Goal: Communication & Community: Connect with others

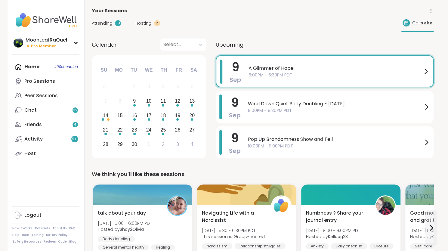
click at [311, 70] on span "A Glimmer of Hope" at bounding box center [334, 68] width 173 height 7
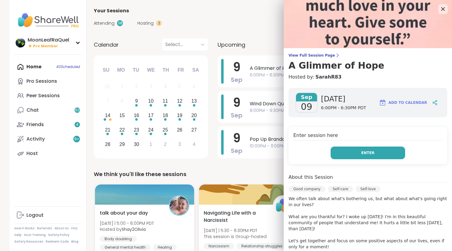
click at [361, 150] on span "Enter" at bounding box center [367, 152] width 13 height 5
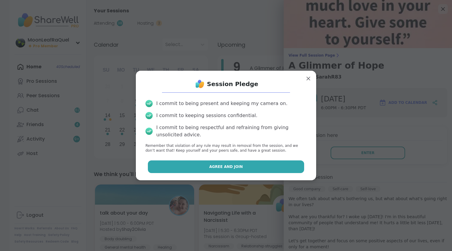
click at [254, 170] on button "Agree and Join" at bounding box center [226, 166] width 157 height 13
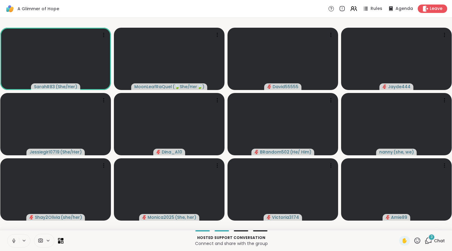
click at [14, 240] on icon at bounding box center [13, 240] width 5 height 5
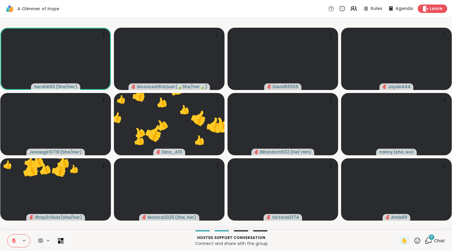
click at [414, 241] on icon at bounding box center [418, 241] width 8 height 8
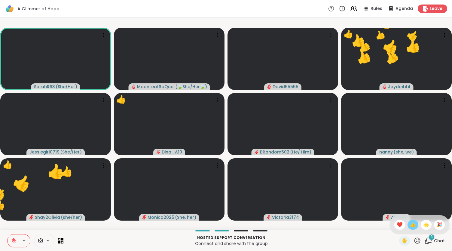
click at [410, 223] on span "👍" at bounding box center [413, 224] width 6 height 7
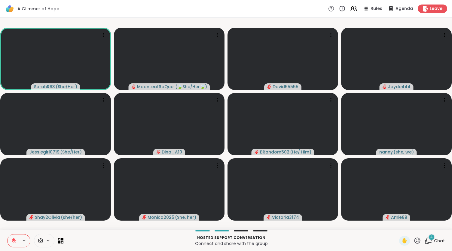
click at [428, 240] on div "4" at bounding box center [431, 237] width 7 height 7
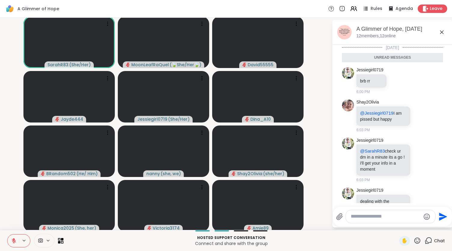
scroll to position [55, 0]
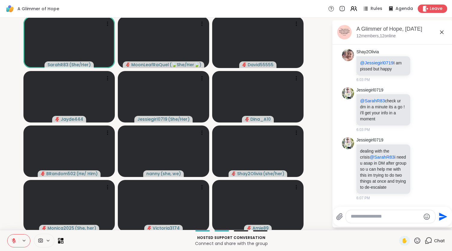
click at [372, 214] on textarea "Type your message" at bounding box center [386, 216] width 70 height 6
type textarea "***"
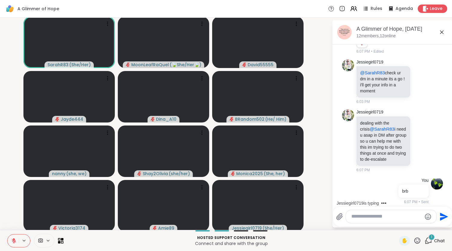
scroll to position [119, 0]
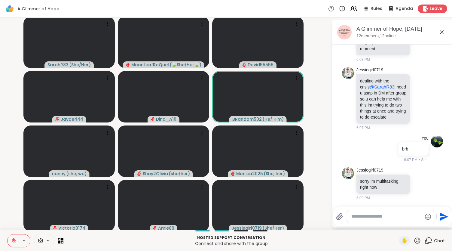
click at [320, 94] on video-player-container "SarahR83 ( She/Her ) MoonLeafRaQuel ( 🍃She/Her🍃 ) David55555 Jayde444 Dina_A10 …" at bounding box center [166, 123] width 325 height 207
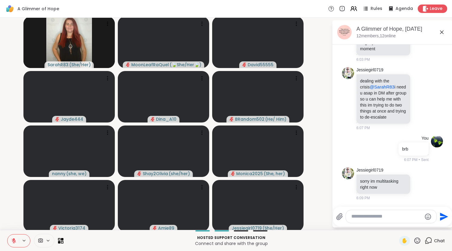
click at [364, 217] on textarea "Type your message" at bounding box center [386, 216] width 70 height 6
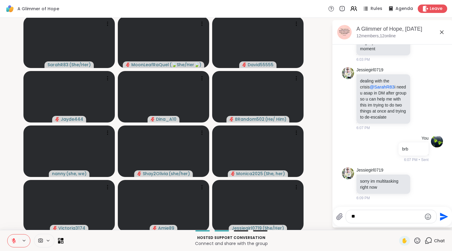
type textarea "***"
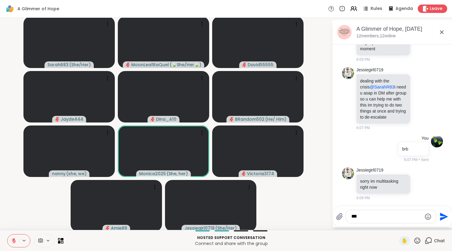
drag, startPoint x: 367, startPoint y: 216, endPoint x: 302, endPoint y: 222, distance: 64.6
click at [309, 221] on div "SarahR83 ( She/Her ) MoonLeafRaQuel ( 🍃She/Her🍃 ) David55555 Jayde444 Dina_A10 …" at bounding box center [226, 124] width 452 height 212
click at [440, 30] on icon at bounding box center [441, 32] width 7 height 7
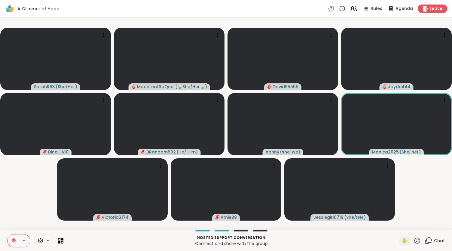
click at [435, 237] on span "Chat" at bounding box center [439, 240] width 11 height 6
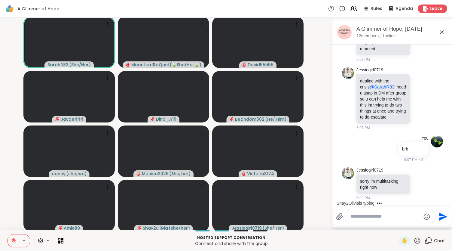
click at [13, 240] on icon at bounding box center [13, 240] width 5 height 5
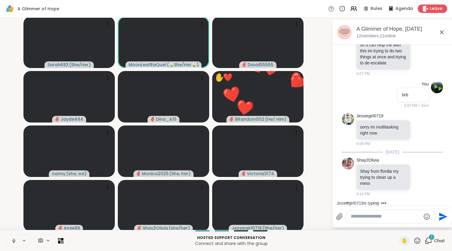
scroll to position [213, 0]
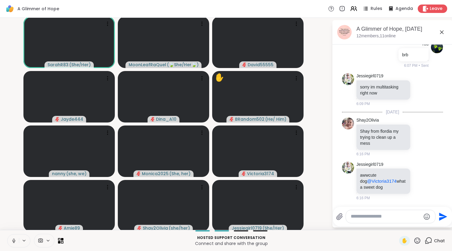
click at [14, 238] on icon at bounding box center [14, 239] width 2 height 3
click at [12, 238] on icon at bounding box center [13, 240] width 5 height 5
click at [14, 237] on button at bounding box center [13, 240] width 12 height 13
click at [12, 239] on icon at bounding box center [13, 240] width 5 height 5
click at [15, 238] on icon at bounding box center [13, 240] width 5 height 5
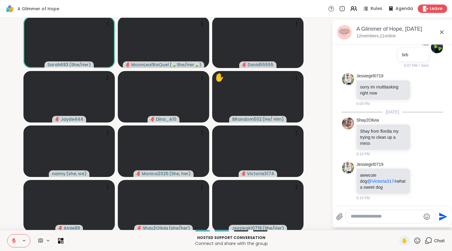
click at [414, 237] on icon at bounding box center [418, 241] width 8 height 8
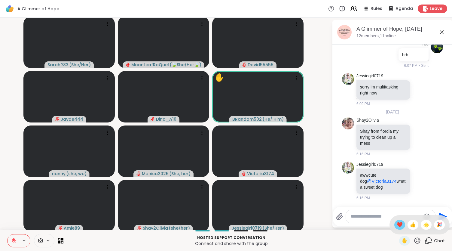
click at [397, 225] on span "❤️" at bounding box center [400, 224] width 6 height 7
click at [11, 241] on icon at bounding box center [13, 240] width 5 height 5
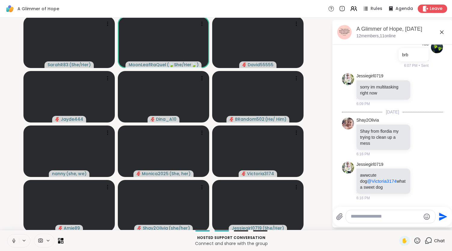
click at [13, 243] on icon at bounding box center [13, 240] width 5 height 5
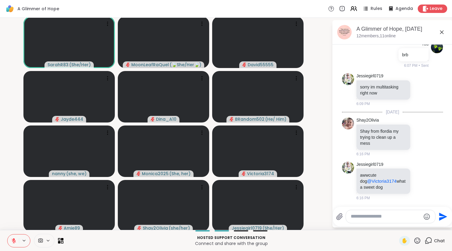
click at [414, 239] on icon at bounding box center [418, 241] width 8 height 8
click at [397, 222] on span "❤️" at bounding box center [400, 224] width 6 height 7
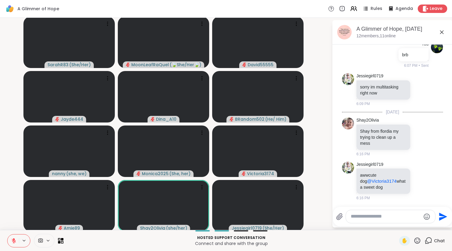
click at [414, 237] on icon at bounding box center [418, 241] width 8 height 8
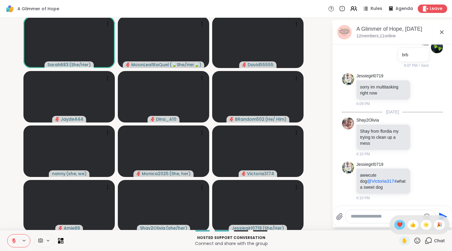
click at [397, 223] on span "❤️" at bounding box center [400, 224] width 6 height 7
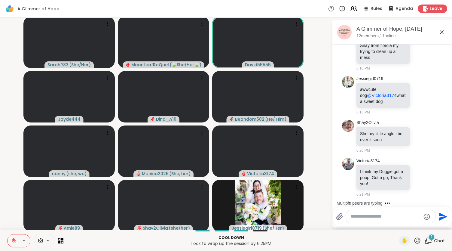
scroll to position [326, 0]
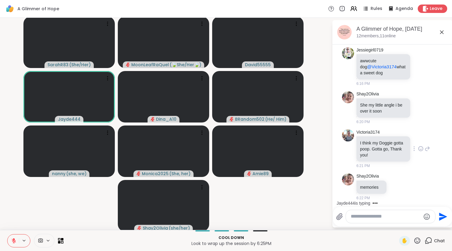
click at [422, 148] on icon at bounding box center [422, 148] width 0 height 0
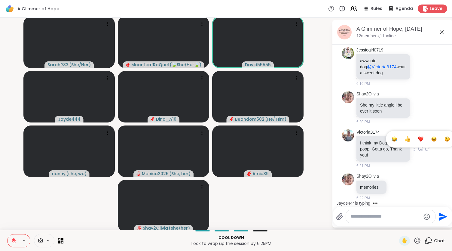
click at [392, 139] on div "Select Reaction: Joy" at bounding box center [394, 138] width 5 height 5
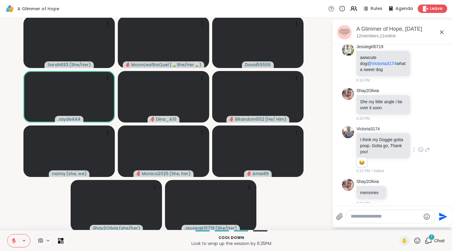
scroll to position [367, 0]
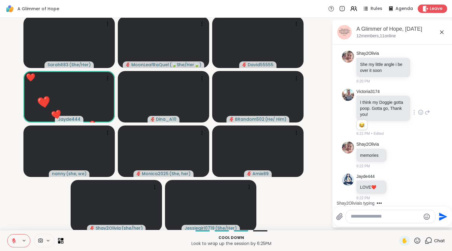
click at [414, 239] on icon at bounding box center [418, 241] width 8 height 8
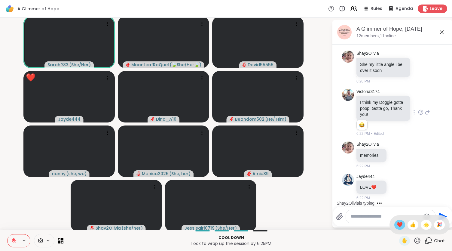
click at [397, 224] on div "❤️" at bounding box center [399, 225] width 11 height 10
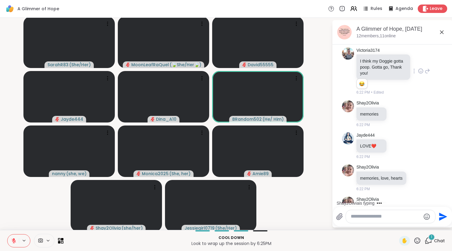
scroll to position [436, 0]
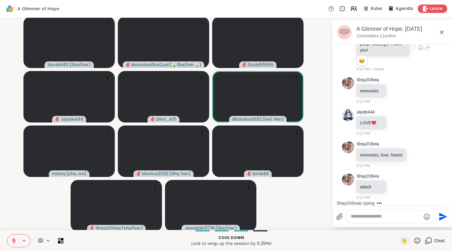
click at [360, 218] on textarea "Type your message" at bounding box center [386, 216] width 70 height 6
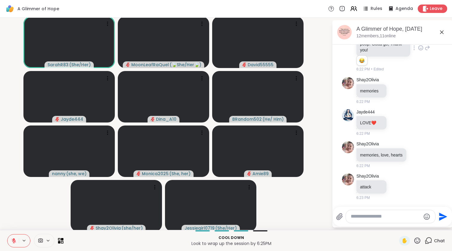
click at [440, 31] on icon at bounding box center [442, 32] width 4 height 4
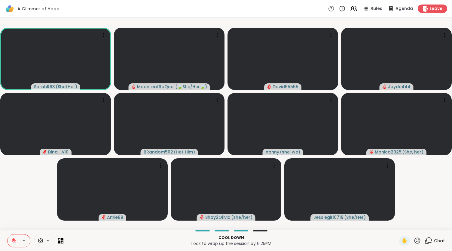
click at [435, 240] on span "Chat" at bounding box center [439, 240] width 11 height 6
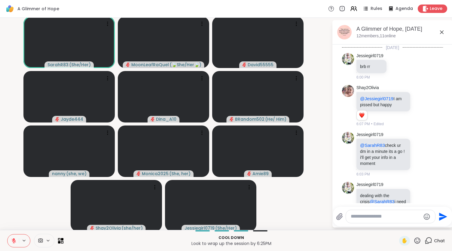
scroll to position [430, 0]
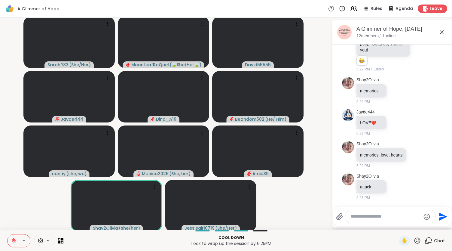
click at [13, 240] on icon at bounding box center [13, 240] width 5 height 5
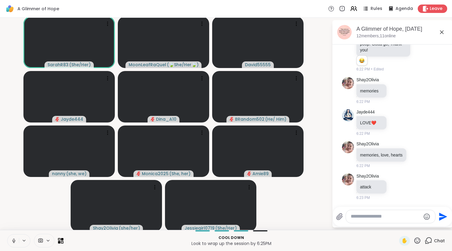
click at [16, 240] on button at bounding box center [13, 240] width 11 height 13
click at [402, 240] on span "✋" at bounding box center [405, 240] width 6 height 7
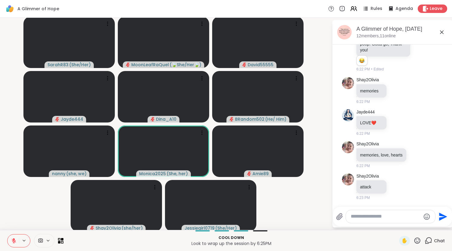
click at [15, 239] on icon at bounding box center [13, 240] width 5 height 5
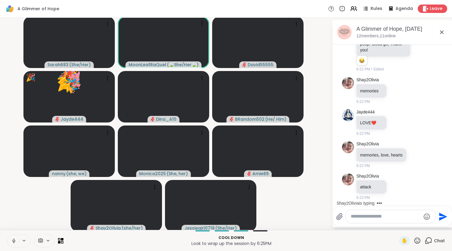
click at [14, 239] on icon at bounding box center [13, 240] width 5 height 5
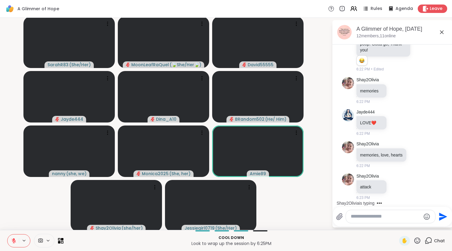
click at [12, 242] on icon at bounding box center [13, 240] width 5 height 5
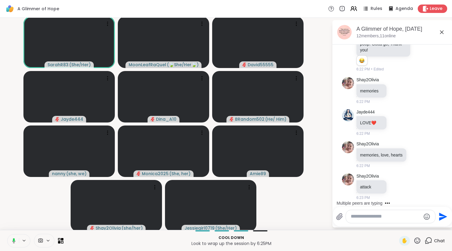
scroll to position [468, 0]
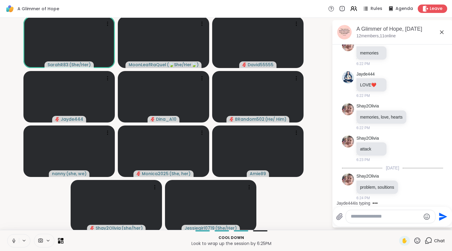
click at [14, 239] on icon at bounding box center [13, 240] width 5 height 5
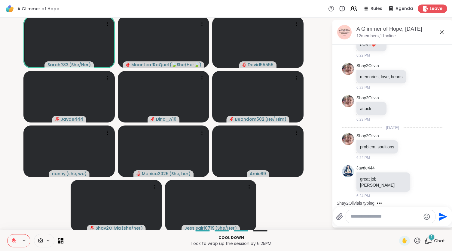
scroll to position [532, 0]
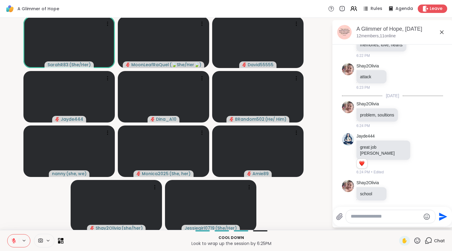
click at [12, 238] on icon at bounding box center [13, 240] width 5 height 5
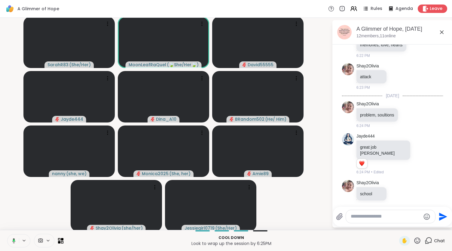
click at [366, 217] on textarea "Type your message" at bounding box center [386, 216] width 70 height 6
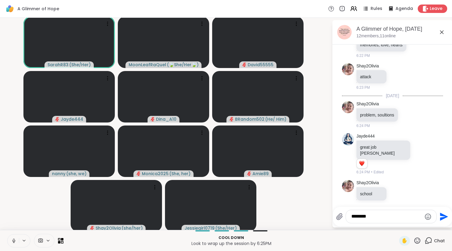
type textarea "*********"
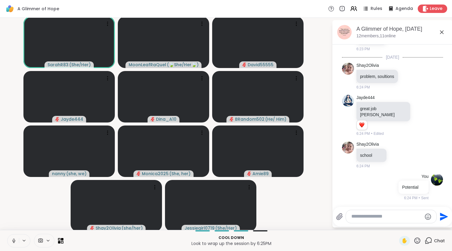
click at [13, 238] on icon at bounding box center [13, 240] width 5 height 5
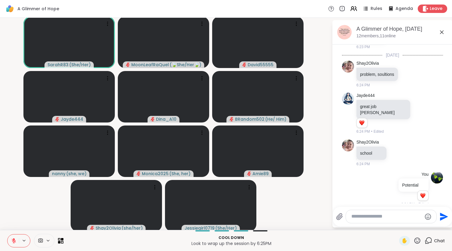
scroll to position [581, 0]
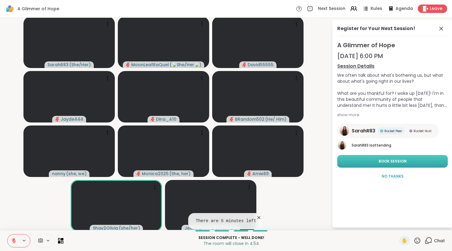
click at [401, 162] on button "Book Session" at bounding box center [392, 161] width 111 height 13
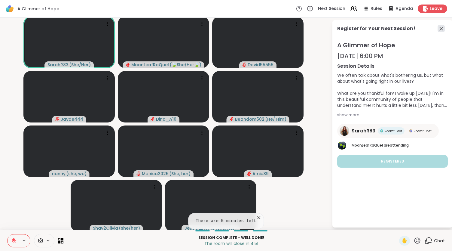
click at [438, 27] on icon at bounding box center [441, 28] width 7 height 7
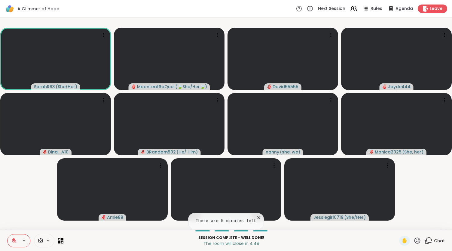
click at [425, 243] on icon at bounding box center [429, 241] width 8 height 8
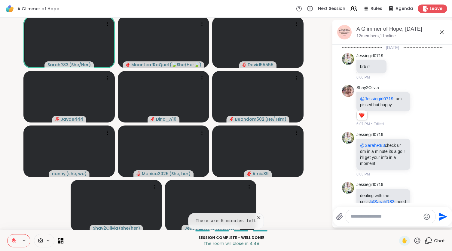
scroll to position [575, 0]
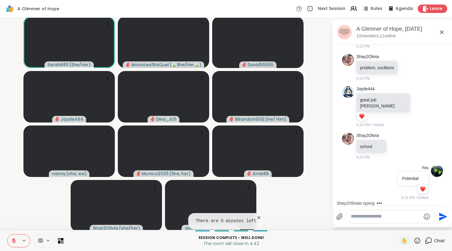
click at [256, 217] on icon at bounding box center [259, 217] width 6 height 6
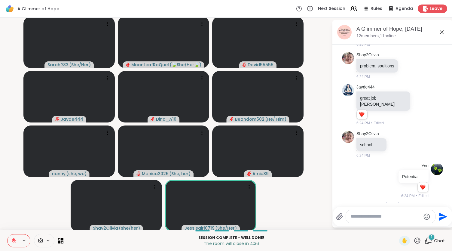
scroll to position [613, 0]
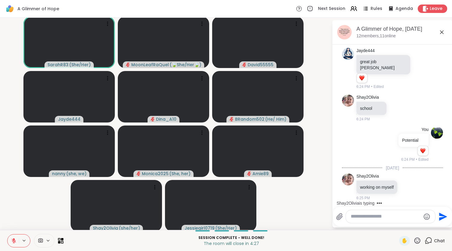
click at [13, 238] on icon at bounding box center [13, 240] width 5 height 5
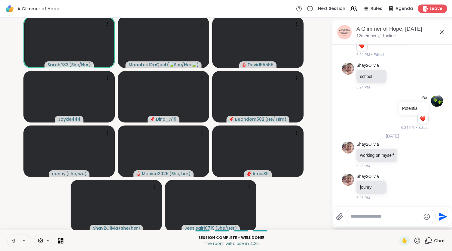
click at [377, 218] on textarea "Type your message" at bounding box center [386, 216] width 70 height 6
click at [385, 199] on span "siegirl0719" at bounding box center [384, 200] width 23 height 6
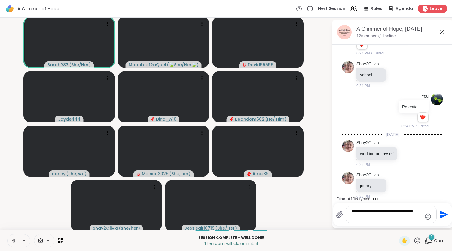
type textarea "**********"
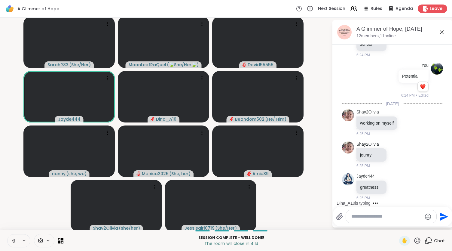
scroll to position [720, 0]
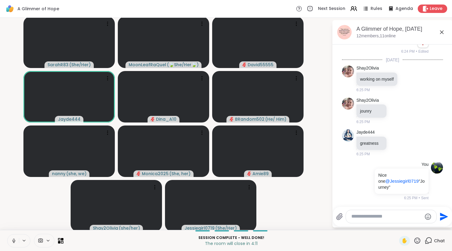
click at [16, 240] on icon at bounding box center [13, 240] width 5 height 5
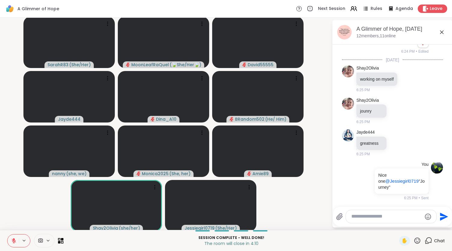
click at [355, 216] on textarea "Type your message" at bounding box center [386, 216] width 70 height 6
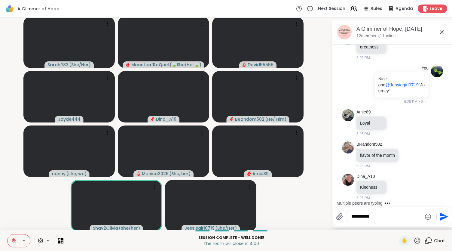
scroll to position [848, 0]
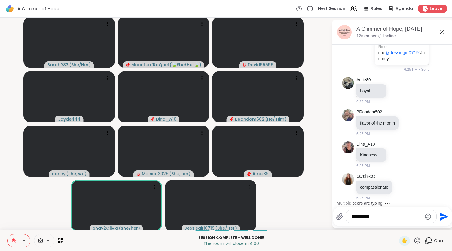
click at [424, 217] on icon "Emoji picker" at bounding box center [427, 216] width 7 height 7
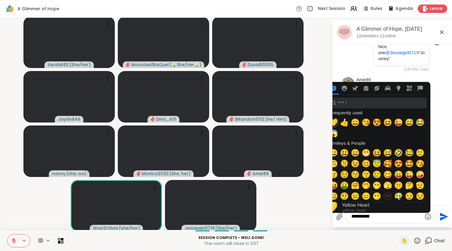
click at [331, 122] on span "💛" at bounding box center [333, 122] width 9 height 8
type textarea "**********"
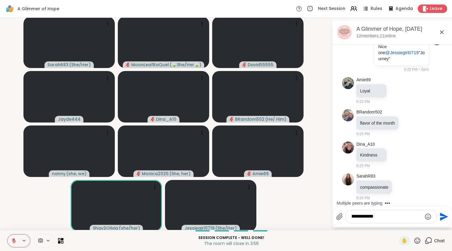
click at [440, 216] on icon "Send" at bounding box center [444, 216] width 8 height 8
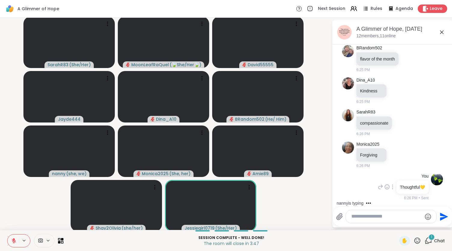
scroll to position [943, 0]
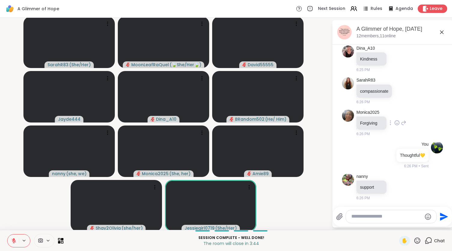
click at [395, 121] on icon at bounding box center [397, 122] width 5 height 5
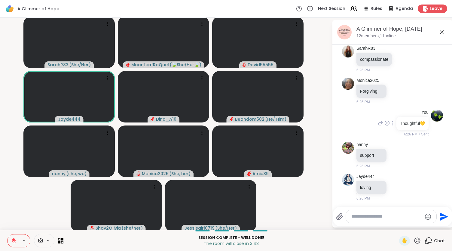
click at [395, 115] on div "You" at bounding box center [411, 112] width 33 height 6
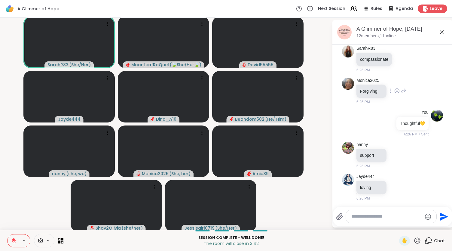
click at [394, 92] on icon at bounding box center [396, 91] width 5 height 6
click at [394, 82] on div "Select Reaction: Heart" at bounding box center [396, 80] width 5 height 5
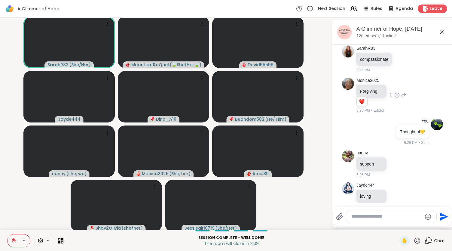
scroll to position [984, 0]
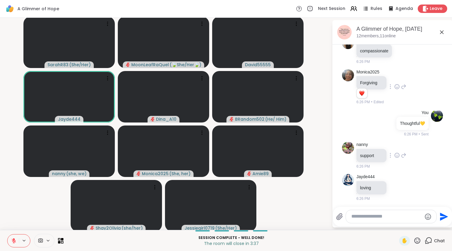
click at [394, 155] on icon at bounding box center [396, 155] width 5 height 6
click at [394, 145] on div "Select Reaction: Heart" at bounding box center [396, 145] width 5 height 5
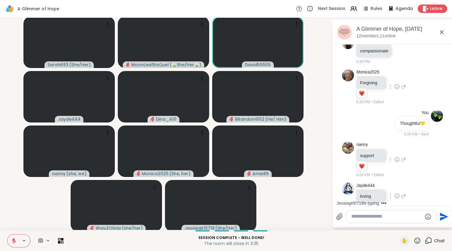
scroll to position [1024, 0]
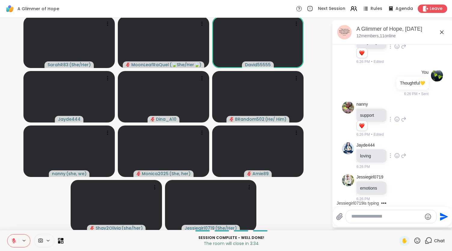
click at [393, 193] on div "Jessiegirl0719 emotions 6:26 PM" at bounding box center [382, 187] width 50 height 27
click at [394, 187] on icon at bounding box center [396, 188] width 5 height 6
click at [394, 177] on div "Select Reaction: Heart" at bounding box center [396, 177] width 5 height 5
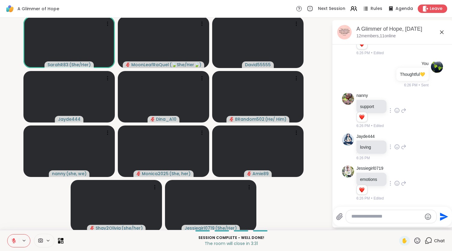
click at [394, 147] on icon at bounding box center [396, 147] width 5 height 6
click at [394, 137] on div "Select Reaction: Heart" at bounding box center [396, 136] width 5 height 5
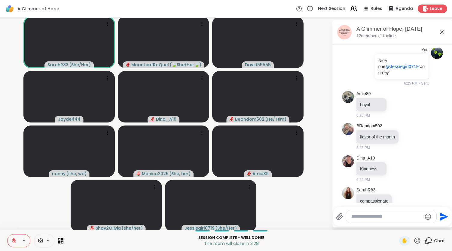
scroll to position [827, 0]
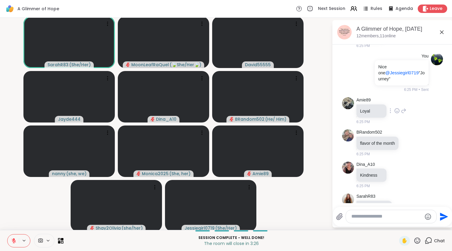
click at [394, 109] on icon at bounding box center [396, 111] width 5 height 6
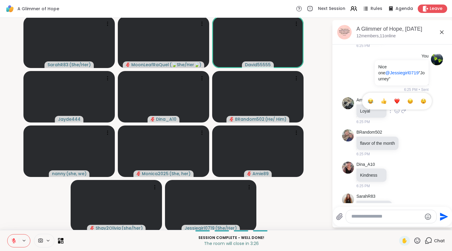
click at [391, 107] on button "Select Reaction: Heart" at bounding box center [397, 101] width 12 height 12
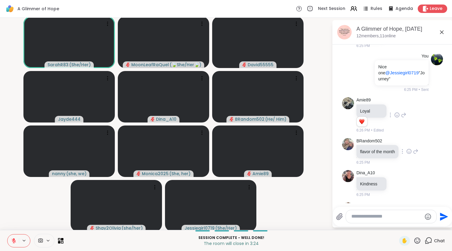
click at [408, 152] on icon at bounding box center [409, 152] width 2 height 1
click at [380, 143] on div "Select Reaction: Joy" at bounding box center [382, 141] width 5 height 5
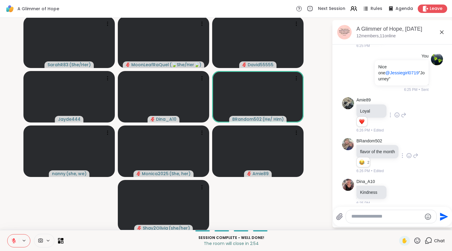
click at [368, 215] on textarea "Type your message" at bounding box center [386, 216] width 70 height 6
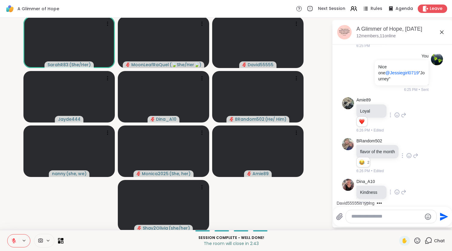
click at [396, 192] on div at bounding box center [397, 191] width 19 height 7
click at [394, 194] on icon at bounding box center [396, 192] width 5 height 6
click at [395, 182] on div "Select Reaction: Heart" at bounding box center [396, 181] width 5 height 5
click at [440, 33] on icon at bounding box center [441, 32] width 7 height 7
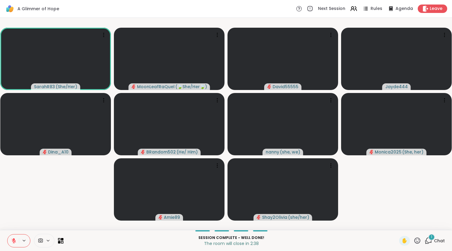
click at [427, 240] on icon at bounding box center [429, 241] width 8 height 8
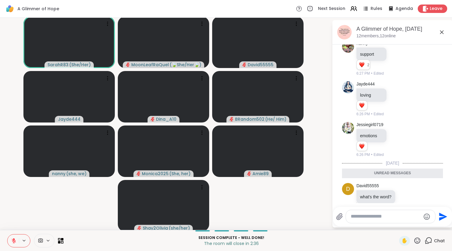
scroll to position [1122, 0]
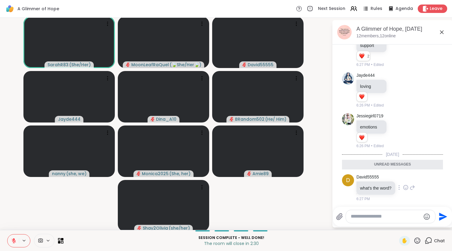
click at [406, 187] on icon at bounding box center [406, 187] width 0 height 0
click at [403, 181] on button "Select Reaction: Heart" at bounding box center [406, 178] width 12 height 12
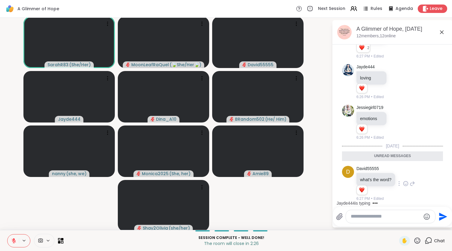
click at [410, 182] on div "D David55555 what's the word? 1 1 6:27 PM • Edited" at bounding box center [392, 183] width 101 height 41
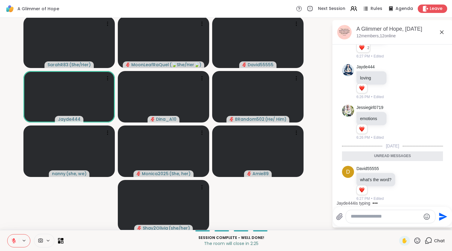
click at [410, 182] on icon at bounding box center [412, 183] width 4 height 4
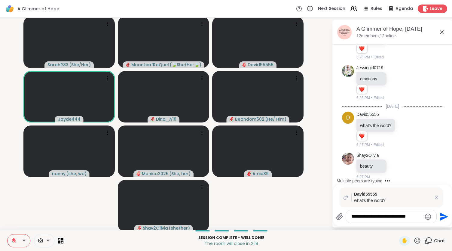
scroll to position [1228, 0]
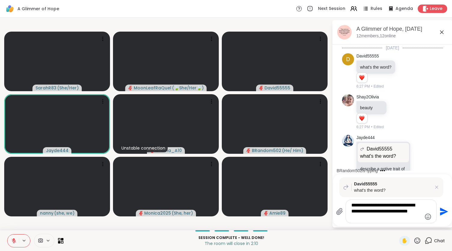
type textarea "**********"
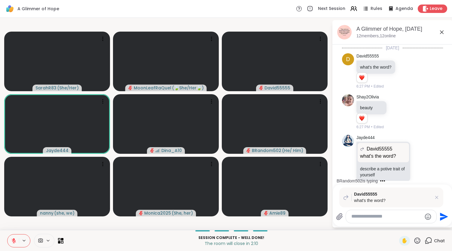
scroll to position [1285, 0]
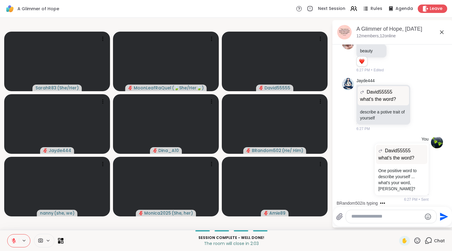
click at [440, 31] on icon at bounding box center [442, 32] width 4 height 4
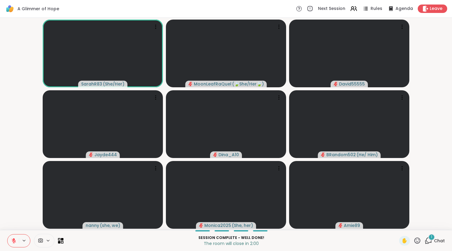
click at [434, 240] on span "Chat" at bounding box center [439, 240] width 11 height 6
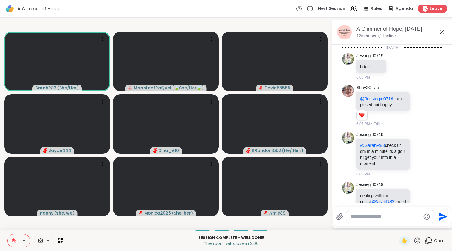
scroll to position [1375, 0]
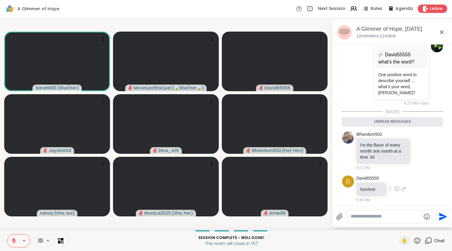
click at [399, 185] on icon at bounding box center [396, 188] width 5 height 6
click at [397, 177] on div "Select Reaction: Heart" at bounding box center [396, 178] width 5 height 5
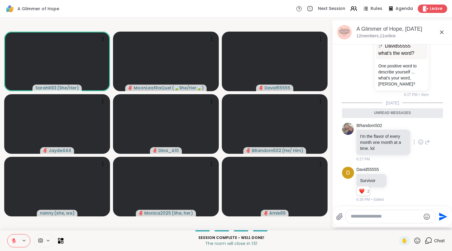
click at [419, 139] on icon at bounding box center [421, 141] width 5 height 5
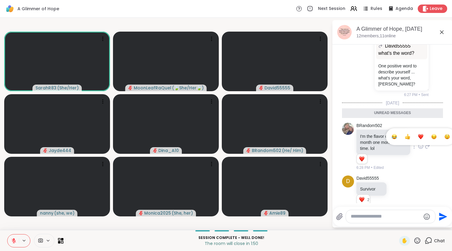
click at [392, 134] on div "Select Reaction: Joy" at bounding box center [394, 136] width 5 height 5
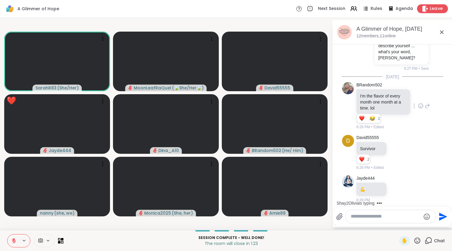
scroll to position [1448, 0]
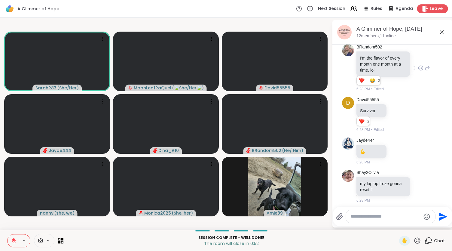
click at [430, 8] on span "Leave" at bounding box center [436, 9] width 13 height 6
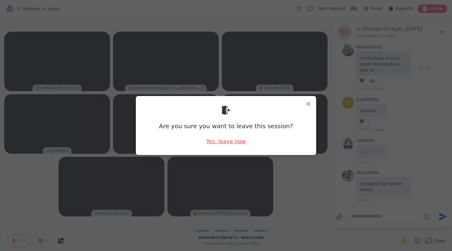
click at [228, 141] on div "Yes, leave now" at bounding box center [226, 141] width 40 height 8
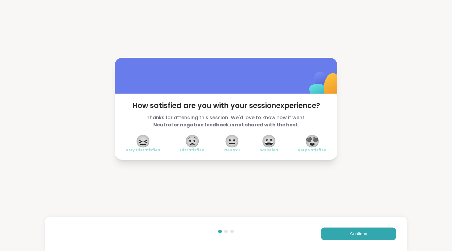
click at [310, 140] on span "😍" at bounding box center [312, 141] width 15 height 11
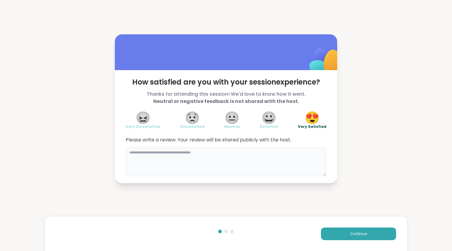
click at [191, 157] on textarea at bounding box center [226, 161] width 201 height 29
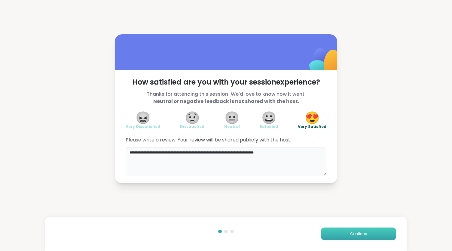
type textarea "**********"
click at [366, 228] on button "Continue" at bounding box center [358, 233] width 75 height 13
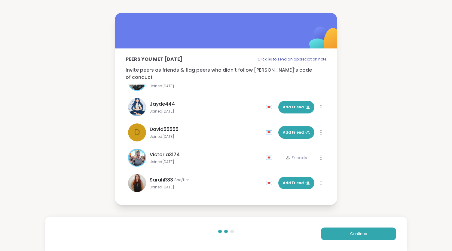
scroll to position [167, 0]
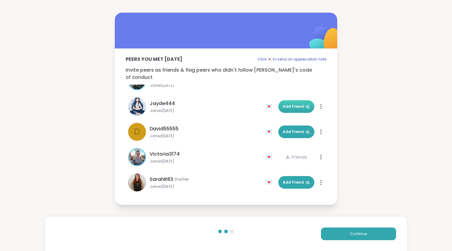
click at [286, 100] on button "Add Friend" at bounding box center [296, 106] width 36 height 13
click at [288, 104] on span "Add Friend" at bounding box center [296, 106] width 27 height 5
click at [287, 179] on span "Add Friend" at bounding box center [296, 181] width 27 height 5
click at [290, 100] on button "Add Friend" at bounding box center [296, 106] width 36 height 13
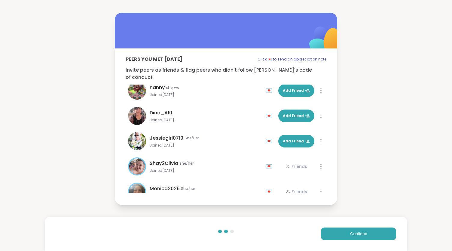
scroll to position [0, 0]
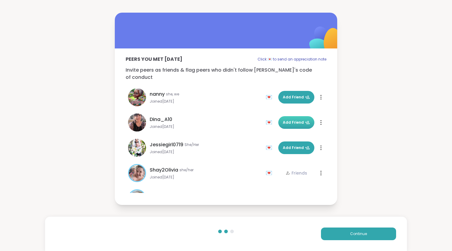
click at [290, 120] on span "Add Friend" at bounding box center [296, 122] width 27 height 5
click at [386, 108] on div "Peers you met today Click 💌 to send an appreciation note Invite peers as friend…" at bounding box center [226, 108] width 452 height 217
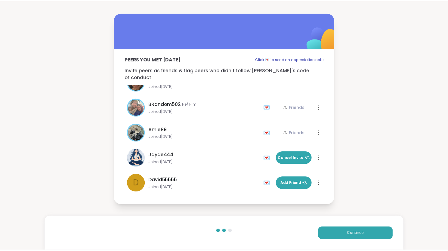
scroll to position [144, 0]
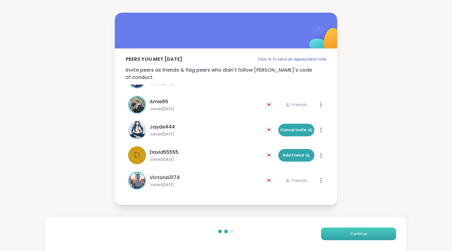
click at [350, 233] on span "Continue" at bounding box center [358, 233] width 17 height 5
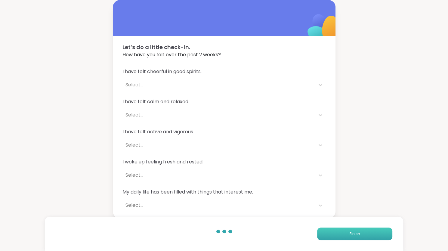
click at [348, 233] on button "Finish" at bounding box center [354, 233] width 75 height 13
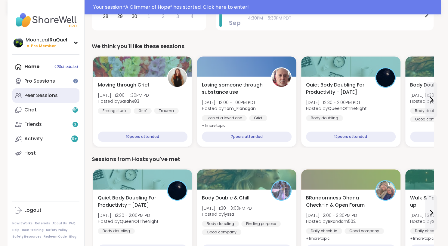
scroll to position [168, 0]
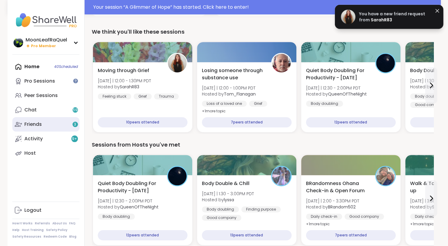
click at [42, 122] on link "Friends 3" at bounding box center [45, 124] width 67 height 14
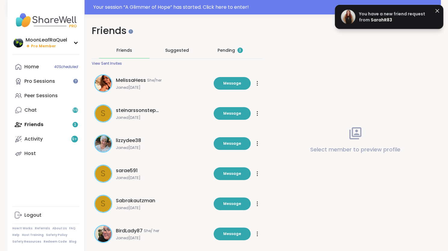
click at [237, 49] on div "3" at bounding box center [239, 49] width 5 height 5
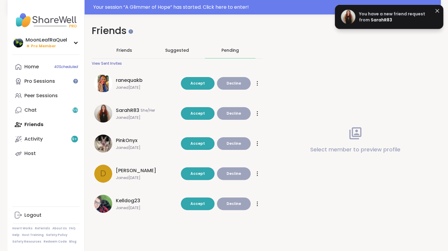
click at [203, 84] on span "Accept" at bounding box center [197, 83] width 14 height 5
click at [197, 110] on div "ranequakb Joined [DATE] Accept Decline SarahR83 She/Her Joined [DATE] Accept De…" at bounding box center [177, 148] width 171 height 155
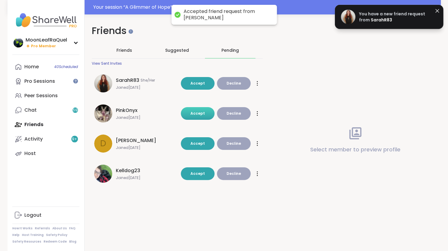
click at [193, 110] on button "Accept" at bounding box center [198, 113] width 34 height 13
click at [195, 82] on span "Accept" at bounding box center [197, 83] width 14 height 5
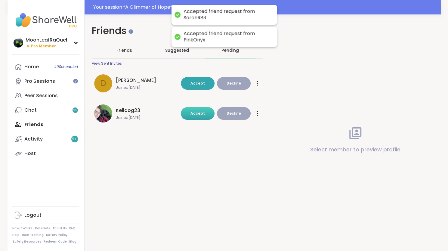
click at [194, 109] on button "Accept" at bounding box center [198, 113] width 34 height 13
click at [196, 84] on span "Accept" at bounding box center [197, 83] width 14 height 5
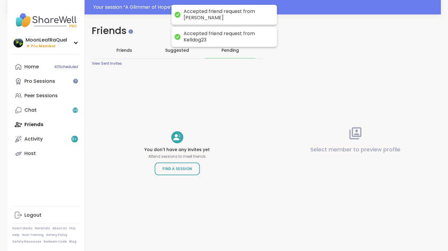
click at [181, 51] on span "Suggested" at bounding box center [177, 50] width 24 height 6
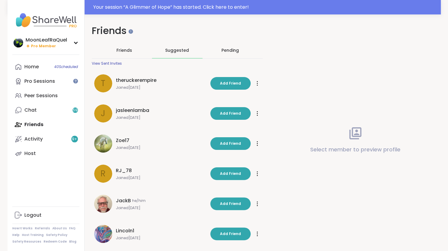
click at [228, 50] on div "Pending" at bounding box center [229, 50] width 17 height 6
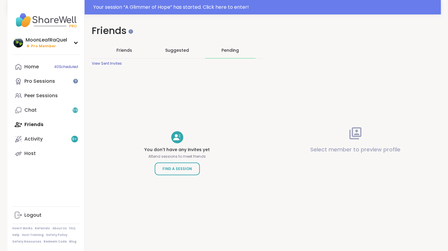
click at [113, 61] on div "View Sent Invites" at bounding box center [107, 63] width 30 height 5
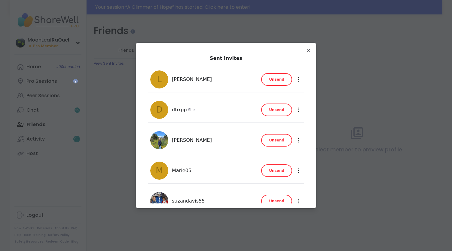
click at [276, 80] on span "Unsend" at bounding box center [276, 79] width 15 height 5
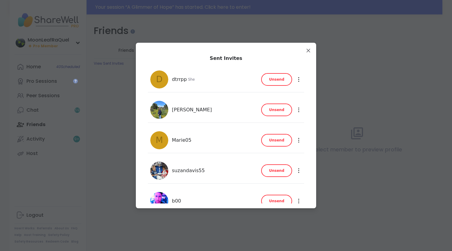
click at [278, 141] on span "Unsend" at bounding box center [276, 139] width 15 height 5
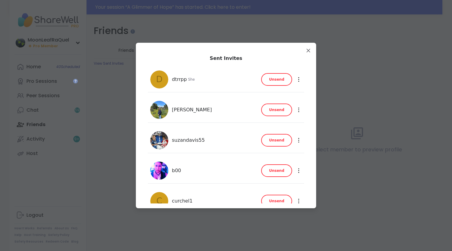
click at [280, 198] on span "Unsend" at bounding box center [276, 200] width 15 height 5
click at [283, 168] on button "Unsend" at bounding box center [276, 170] width 31 height 13
click at [304, 112] on div "Sent Invites d dtrrpp She Unsend Unsend Sabrina_HSP Unsend Unsend suzandavis55 …" at bounding box center [226, 159] width 171 height 224
click at [311, 144] on div "Sent Invites d dtrrpp She Unsend Unsend Sabrina_HSP Unsend Unsend suzandavis55 …" at bounding box center [226, 125] width 180 height 165
click at [271, 199] on span "Unsend" at bounding box center [276, 200] width 15 height 5
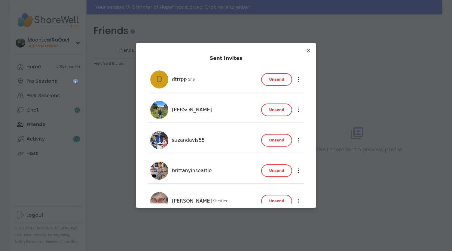
click at [232, 191] on div "[PERSON_NAME] She/Her Unsend Unsend" at bounding box center [226, 201] width 156 height 26
drag, startPoint x: 234, startPoint y: 196, endPoint x: 235, endPoint y: 176, distance: 19.9
click at [235, 176] on div "d dtrrpp She Unsend Unsend Sabrina_HSP Unsend Unsend suzandavis55 Unsend Unsend…" at bounding box center [226, 154] width 156 height 174
click at [235, 176] on div "brittanyinseattle Unsend" at bounding box center [203, 170] width 107 height 18
click at [310, 207] on div "Sent Invites d dtrrpp She Unsend Unsend Sabrina_HSP Unsend Unsend suzandavis55 …" at bounding box center [226, 125] width 180 height 165
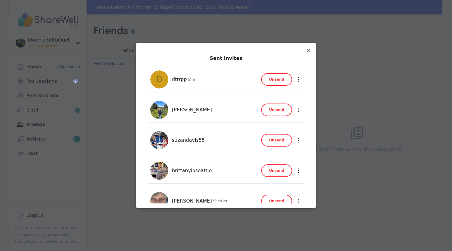
click at [310, 207] on div "Sent Invites d dtrrpp She Unsend Unsend Sabrina_HSP Unsend Unsend suzandavis55 …" at bounding box center [226, 125] width 180 height 165
click at [159, 109] on img at bounding box center [159, 110] width 18 height 18
click at [298, 110] on icon at bounding box center [298, 109] width 1 height 5
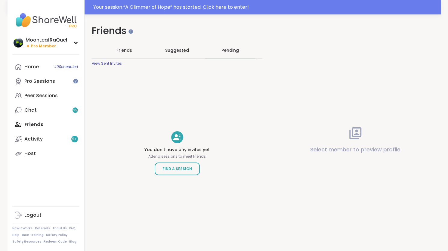
click at [179, 51] on span "Suggested" at bounding box center [177, 50] width 24 height 6
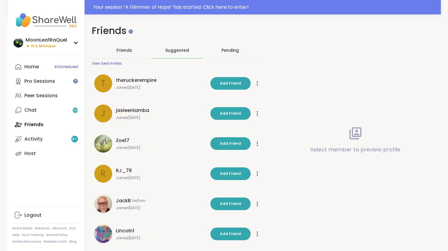
click at [123, 49] on span "Friends" at bounding box center [124, 50] width 16 height 6
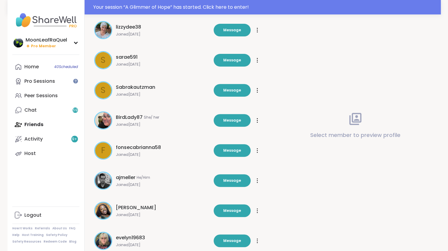
scroll to position [150, 0]
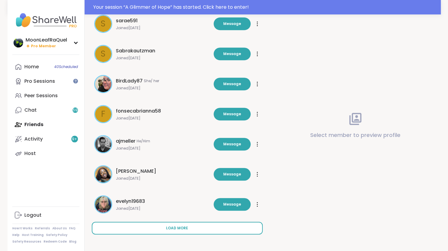
click at [187, 228] on span "Load more" at bounding box center [177, 227] width 22 height 5
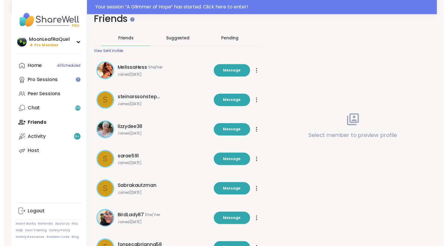
scroll to position [0, 0]
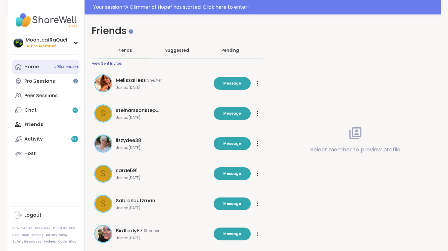
click at [46, 66] on link "Home 40 Scheduled" at bounding box center [45, 67] width 67 height 14
